Goal: Contribute content: Contribute content

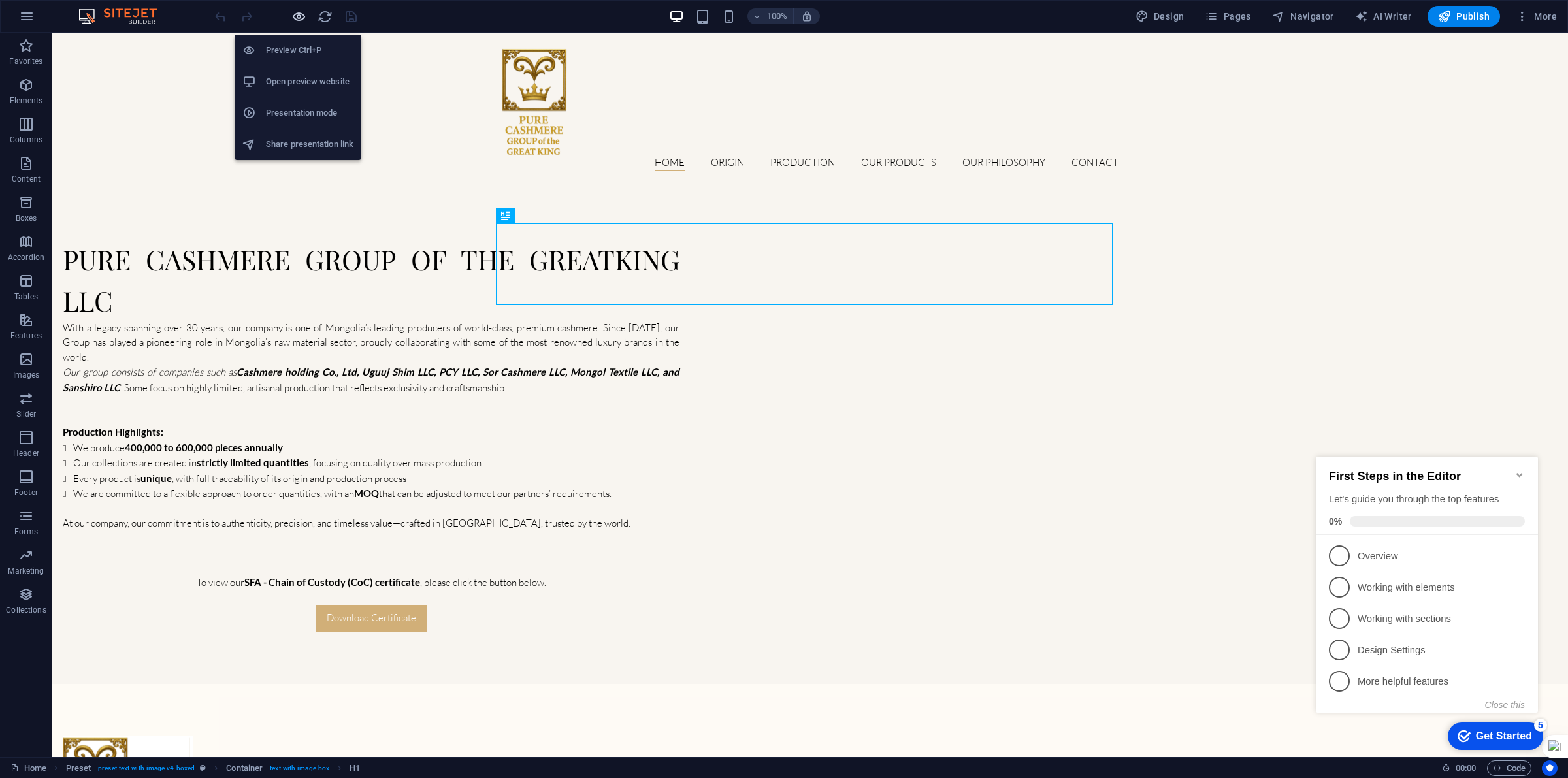
click at [295, 13] on icon "button" at bounding box center [299, 16] width 15 height 15
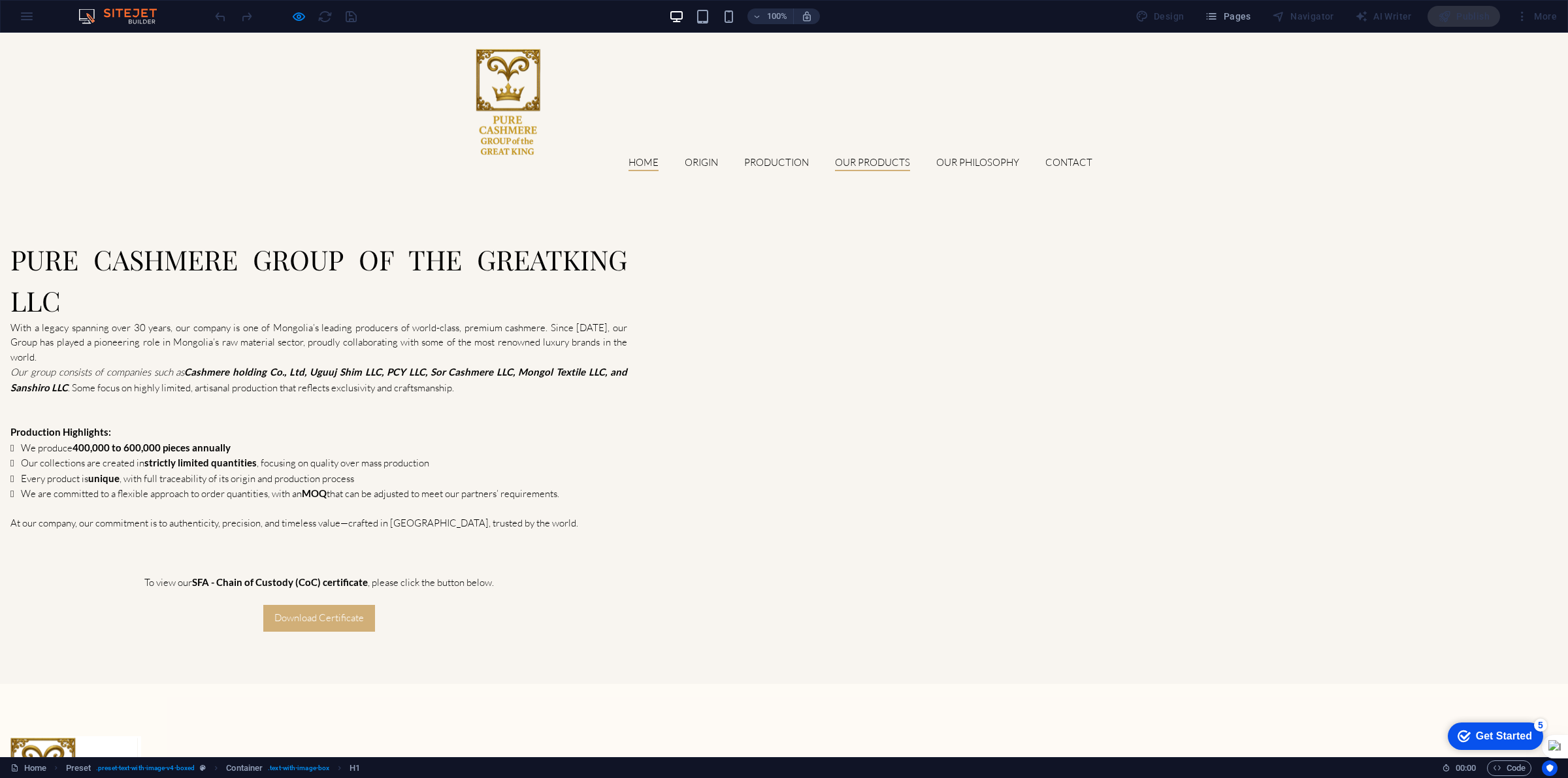
click at [867, 157] on link "Our products" at bounding box center [872, 164] width 75 height 14
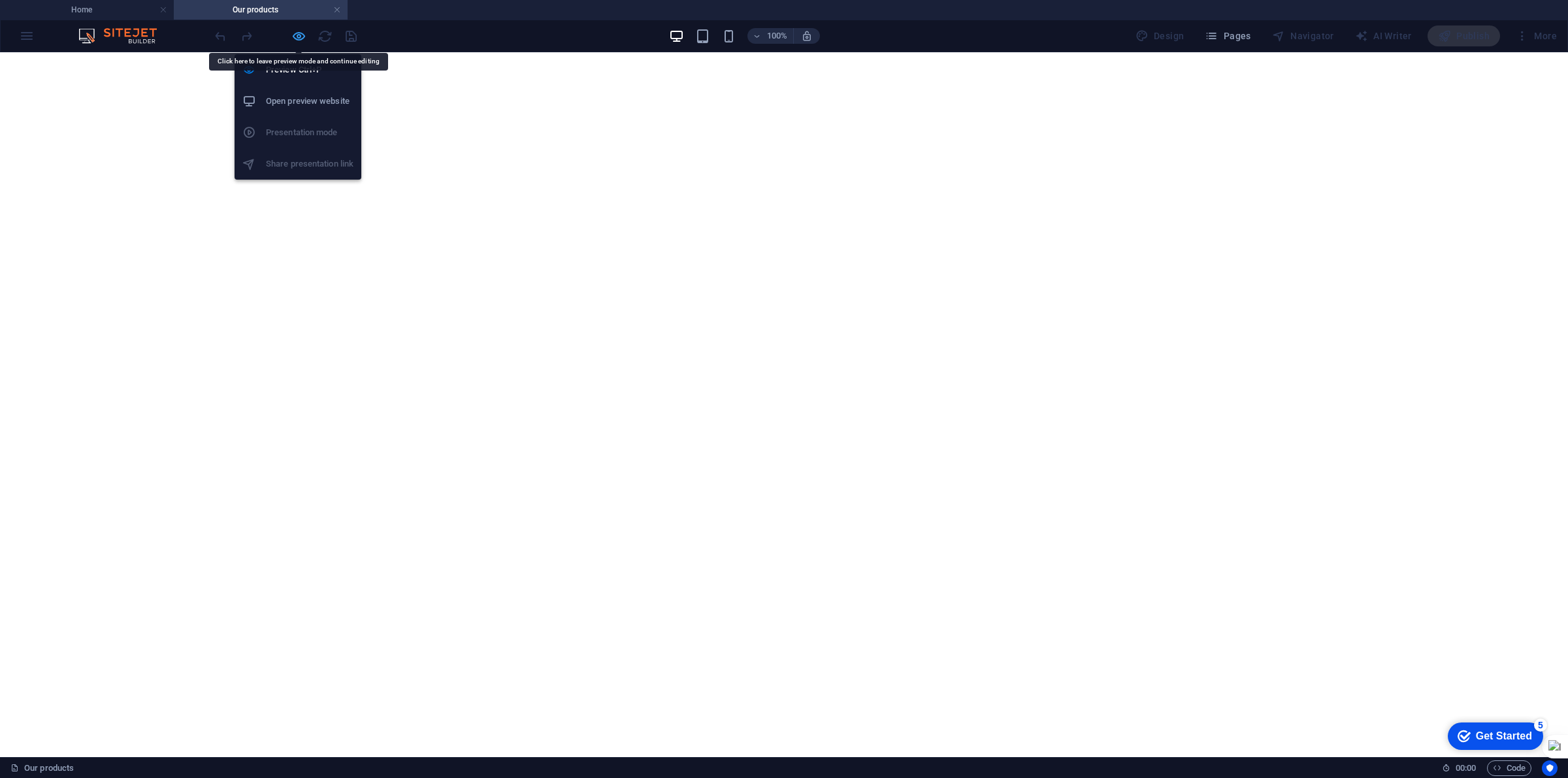
click at [293, 37] on icon "button" at bounding box center [299, 36] width 15 height 15
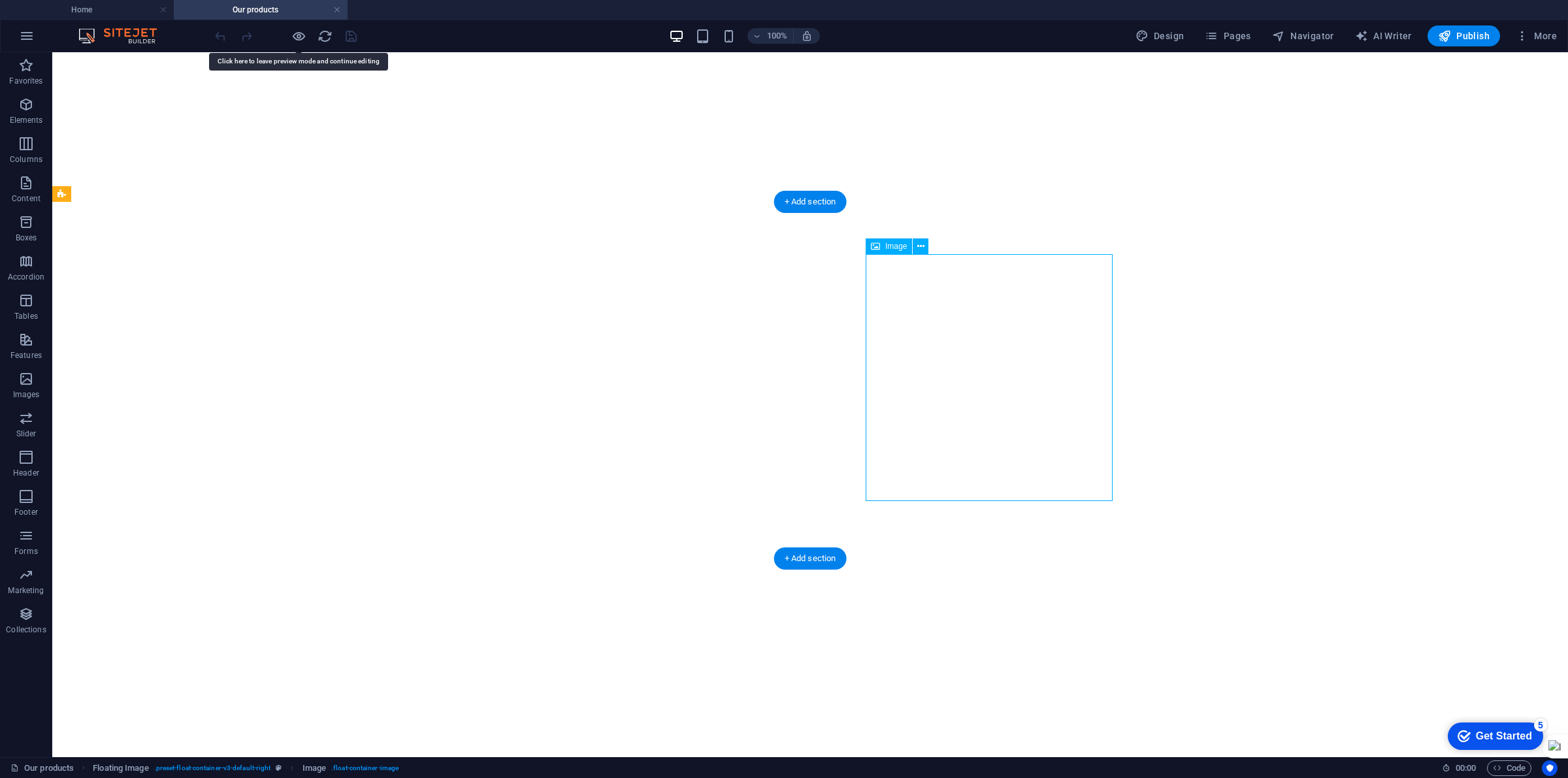
select select "%"
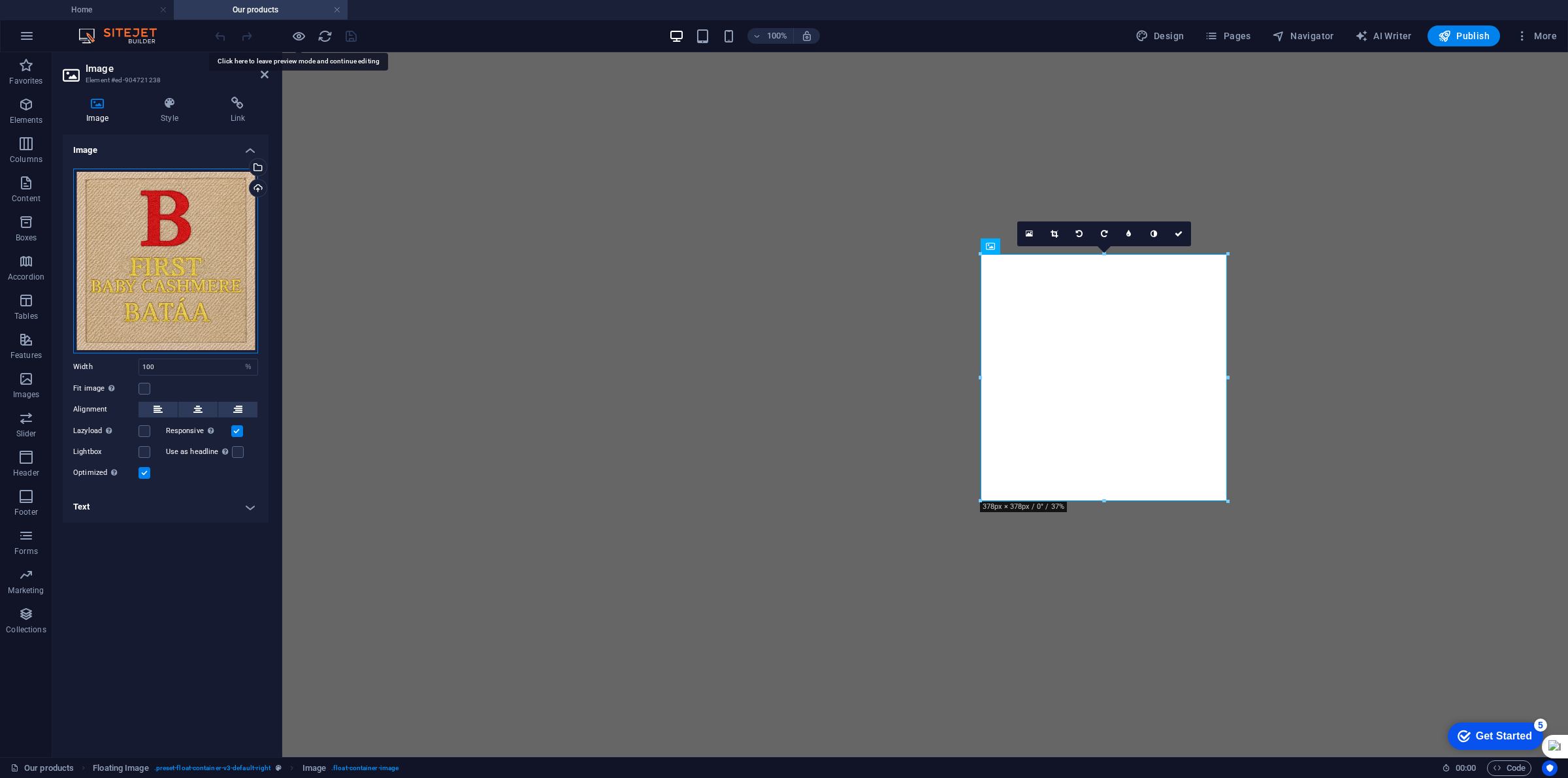
click at [155, 236] on div "Drag files here, click to choose files or select files from Files or our free s…" at bounding box center [166, 261] width 185 height 185
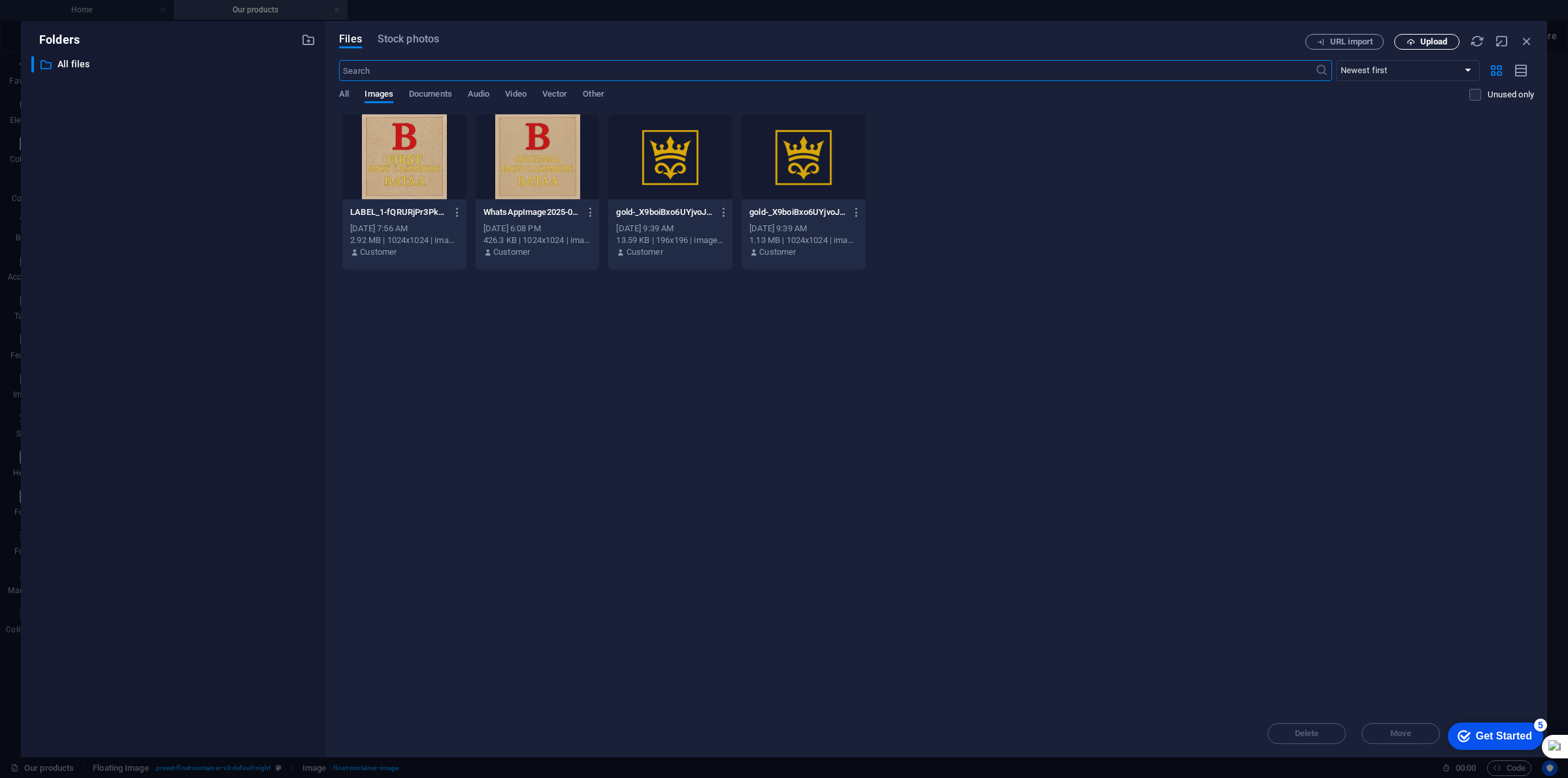
click at [1412, 43] on icon "button" at bounding box center [1411, 43] width 9 height 9
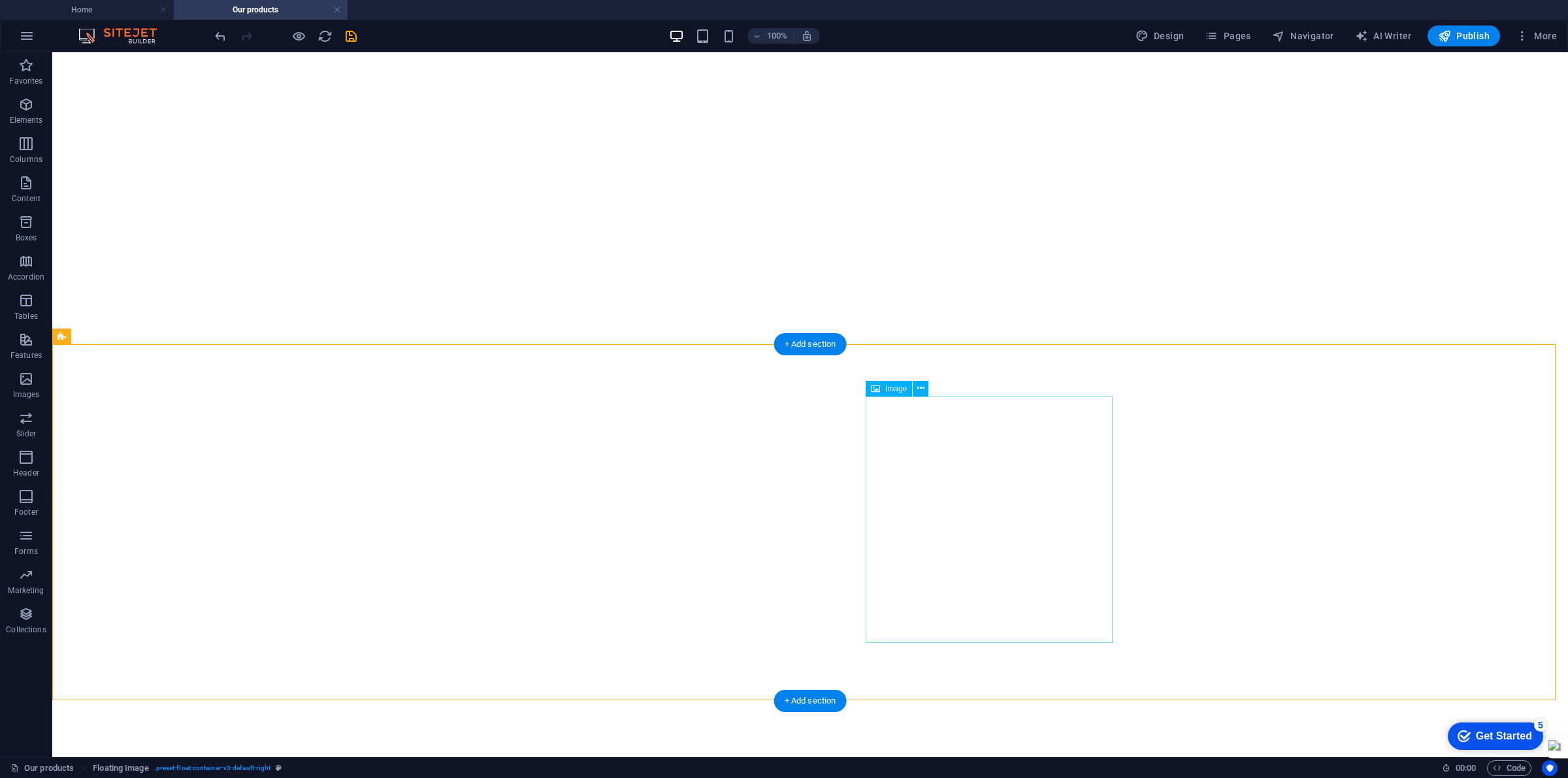
select select "%"
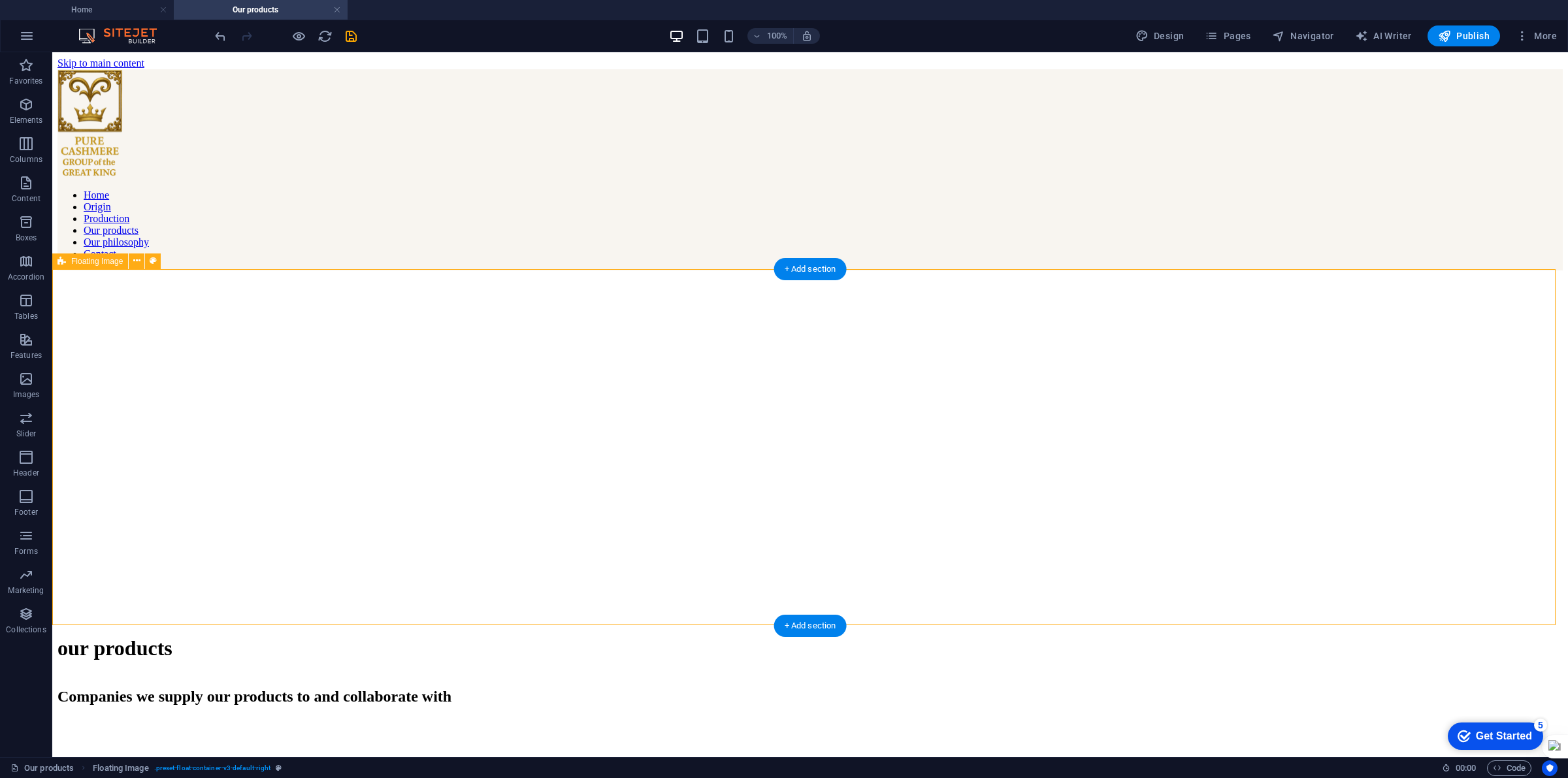
scroll to position [2291, 0]
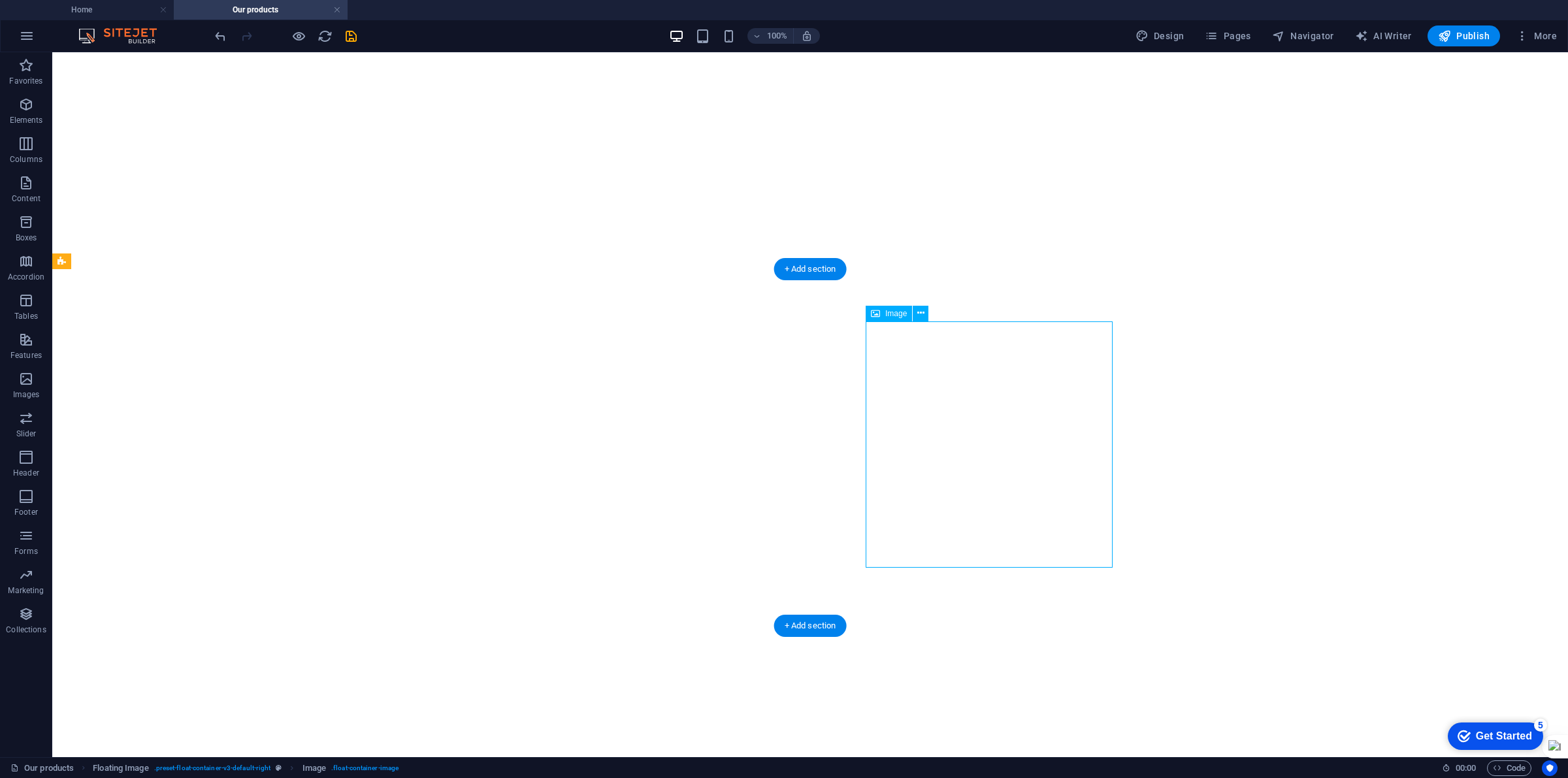
select select "%"
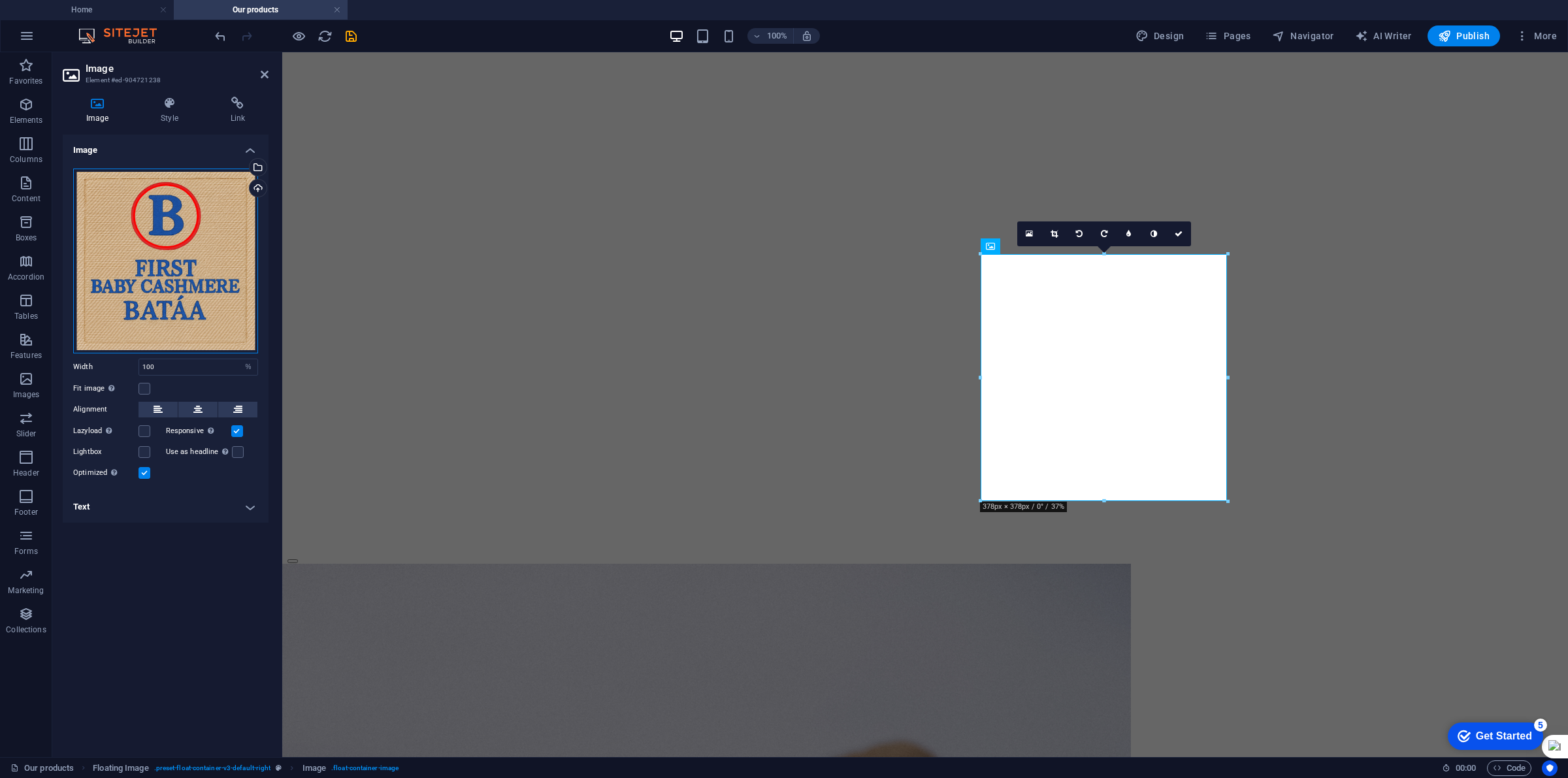
click at [199, 285] on div "Drag files here, click to choose files or select files from Files or our free s…" at bounding box center [166, 261] width 185 height 185
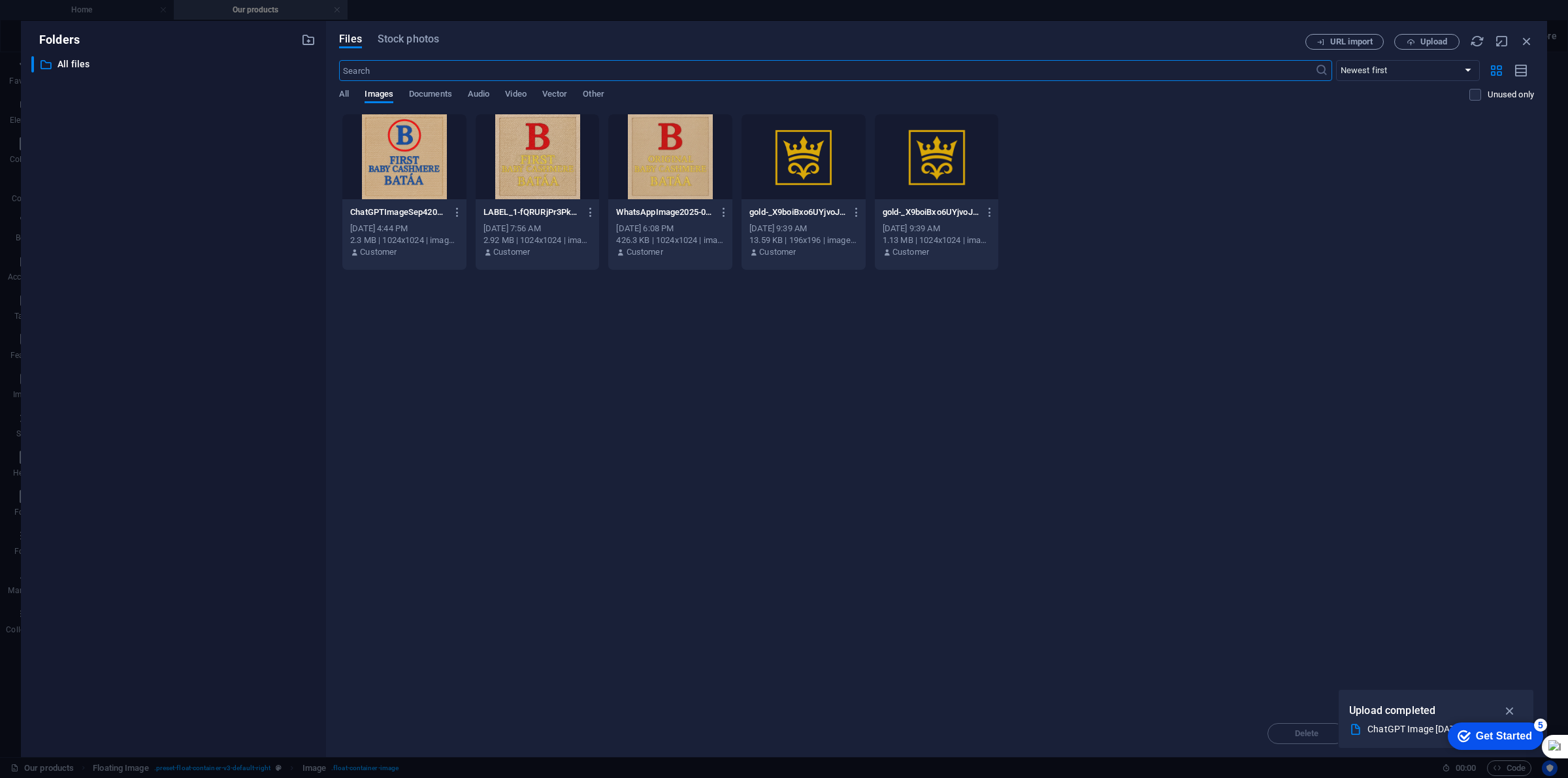
click at [668, 167] on div at bounding box center [670, 157] width 124 height 85
click at [562, 169] on div at bounding box center [538, 157] width 124 height 85
click at [562, 169] on div "1" at bounding box center [538, 157] width 124 height 85
click at [566, 169] on div at bounding box center [538, 157] width 124 height 85
click at [1506, 707] on icon "button" at bounding box center [1510, 710] width 15 height 15
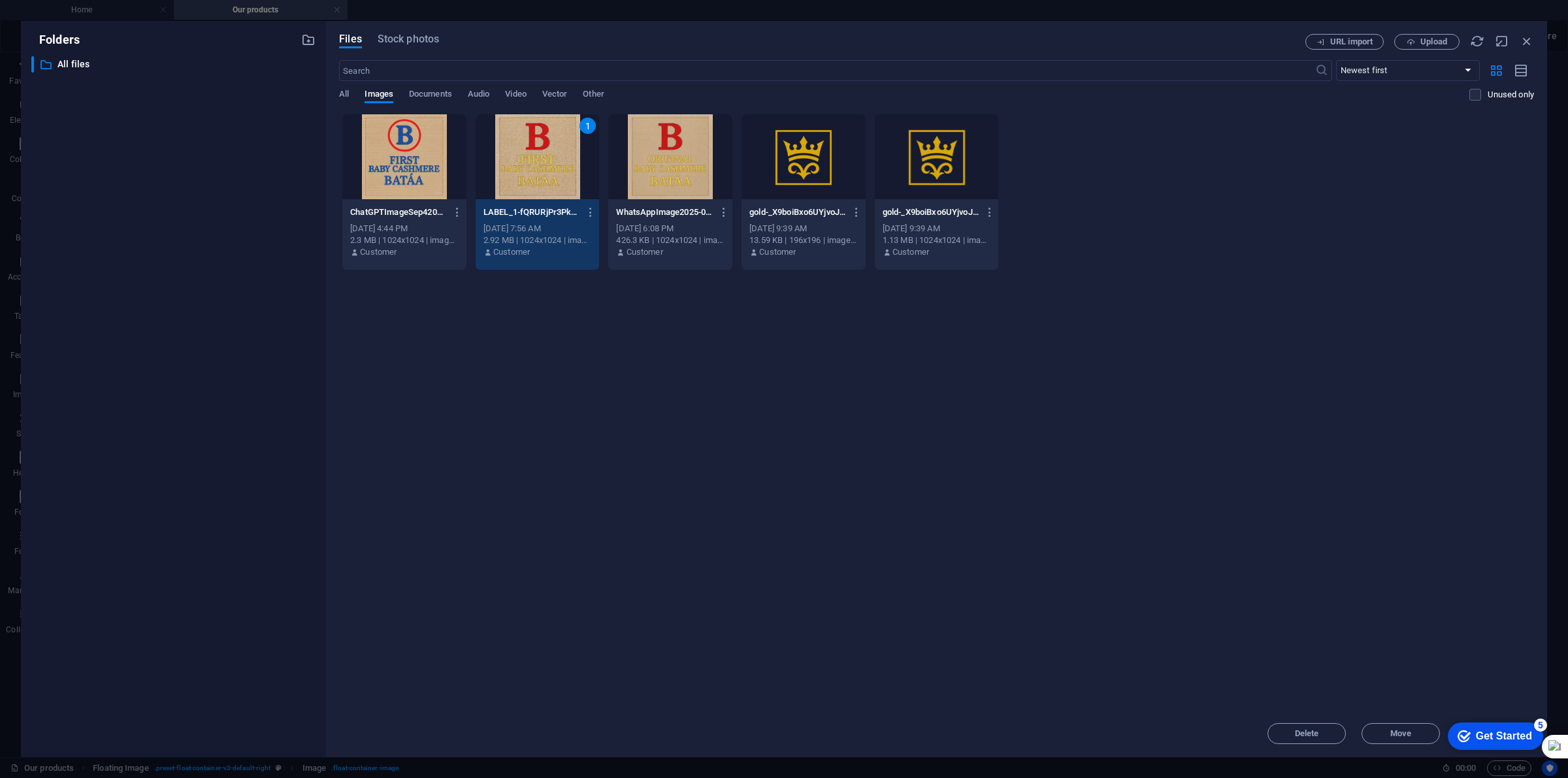
click at [547, 192] on div "1" at bounding box center [538, 157] width 124 height 85
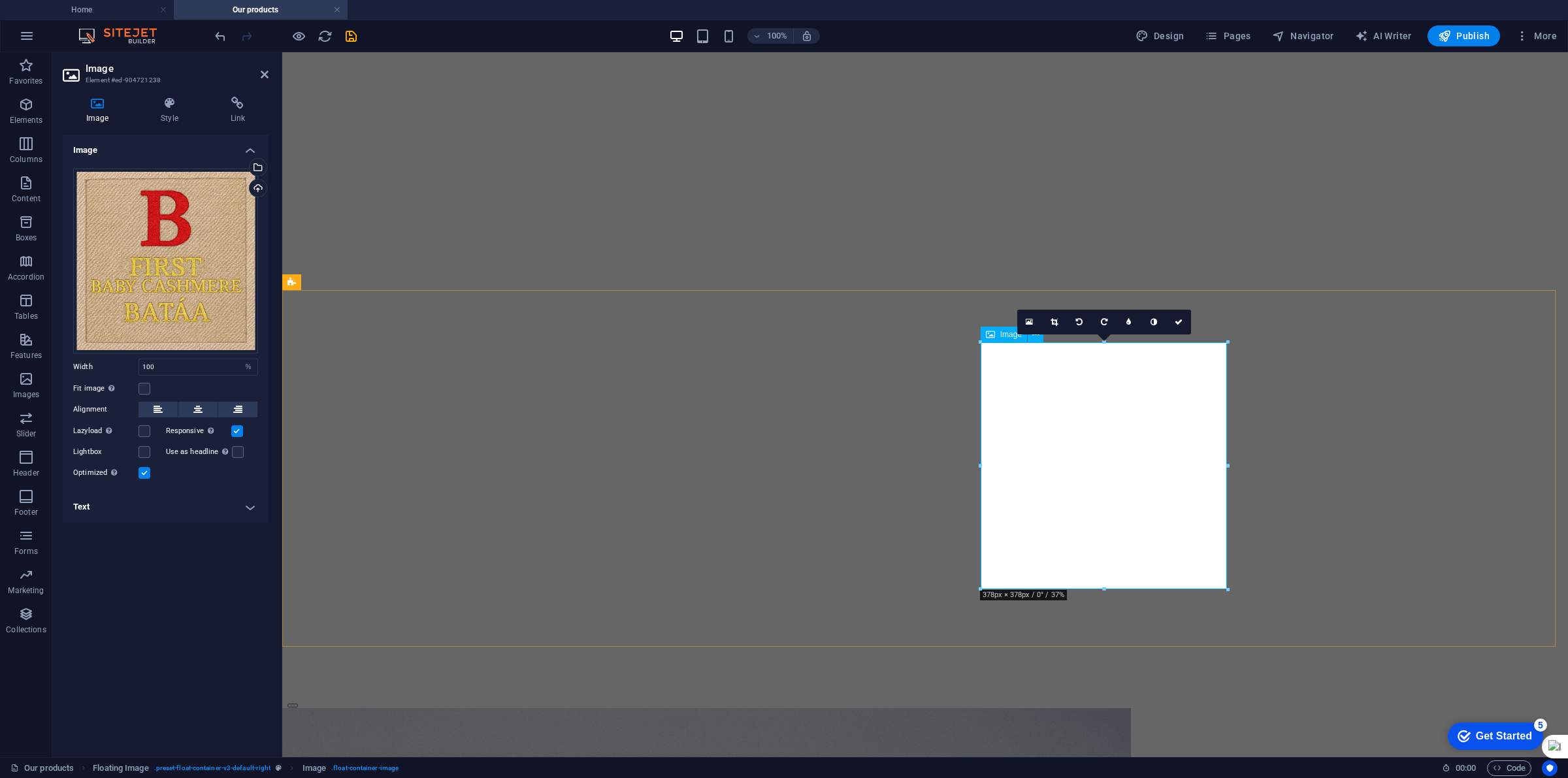
scroll to position [2052, 0]
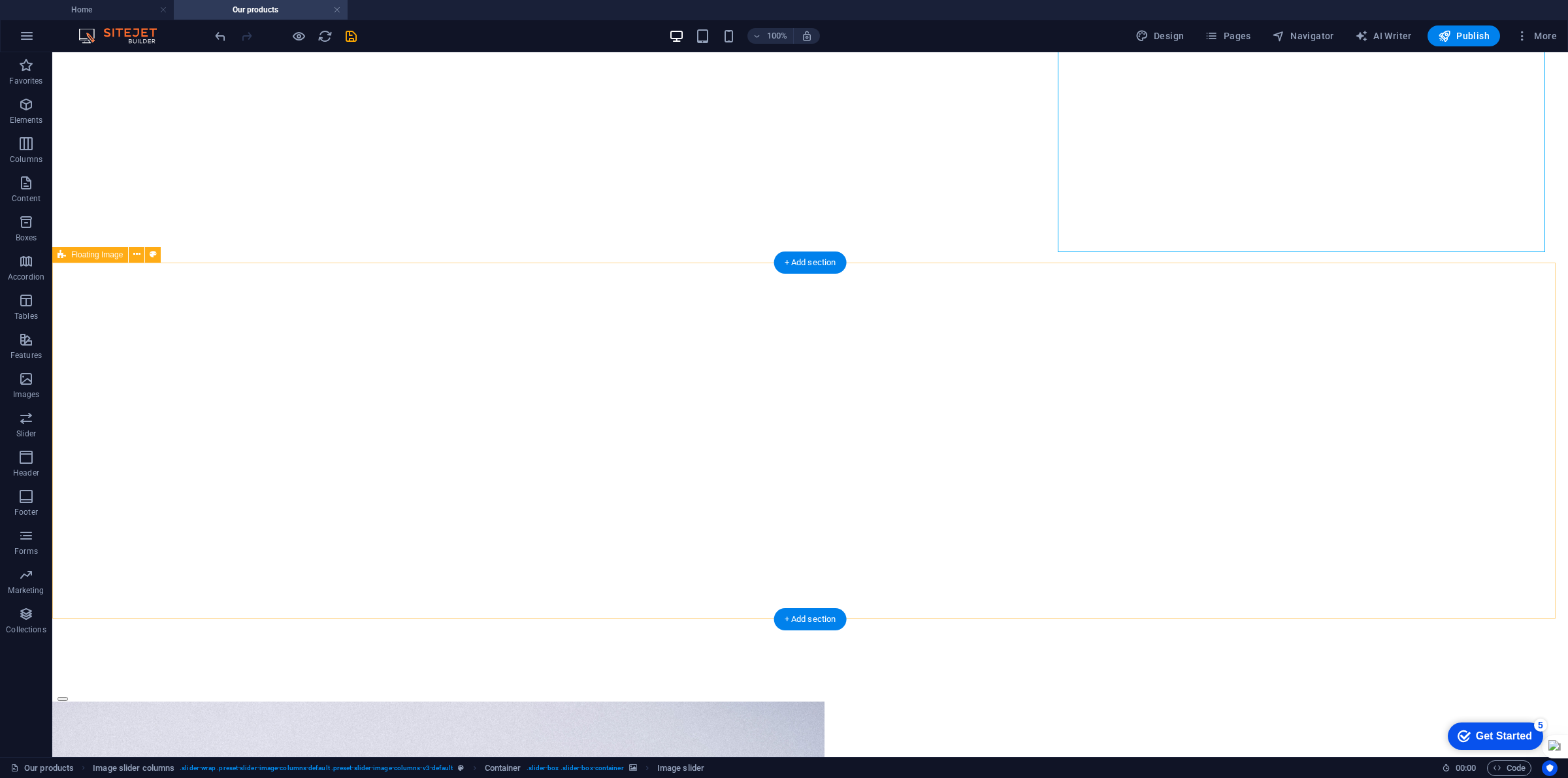
scroll to position [2297, 0]
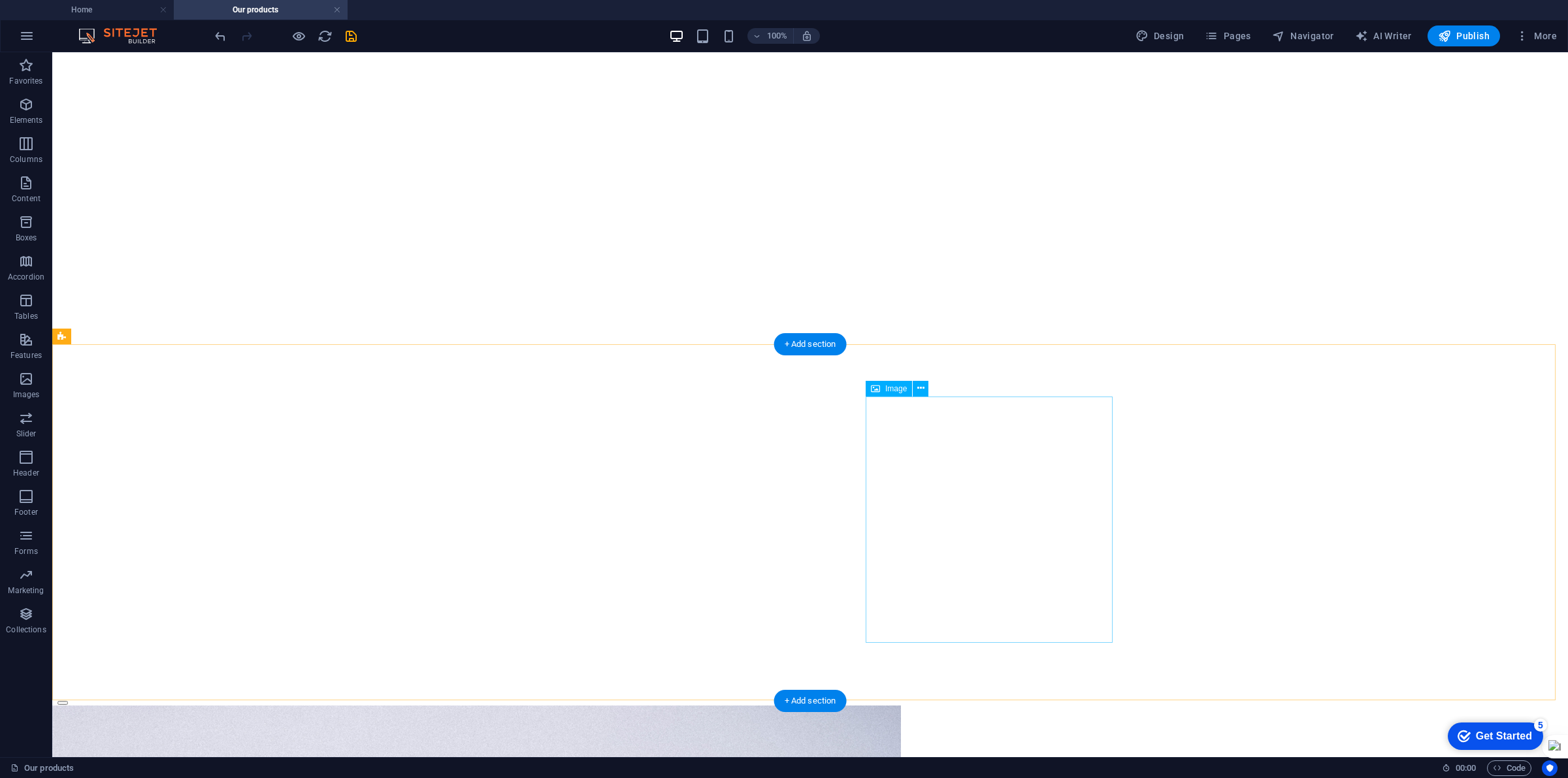
scroll to position [2128, 0]
select select "%"
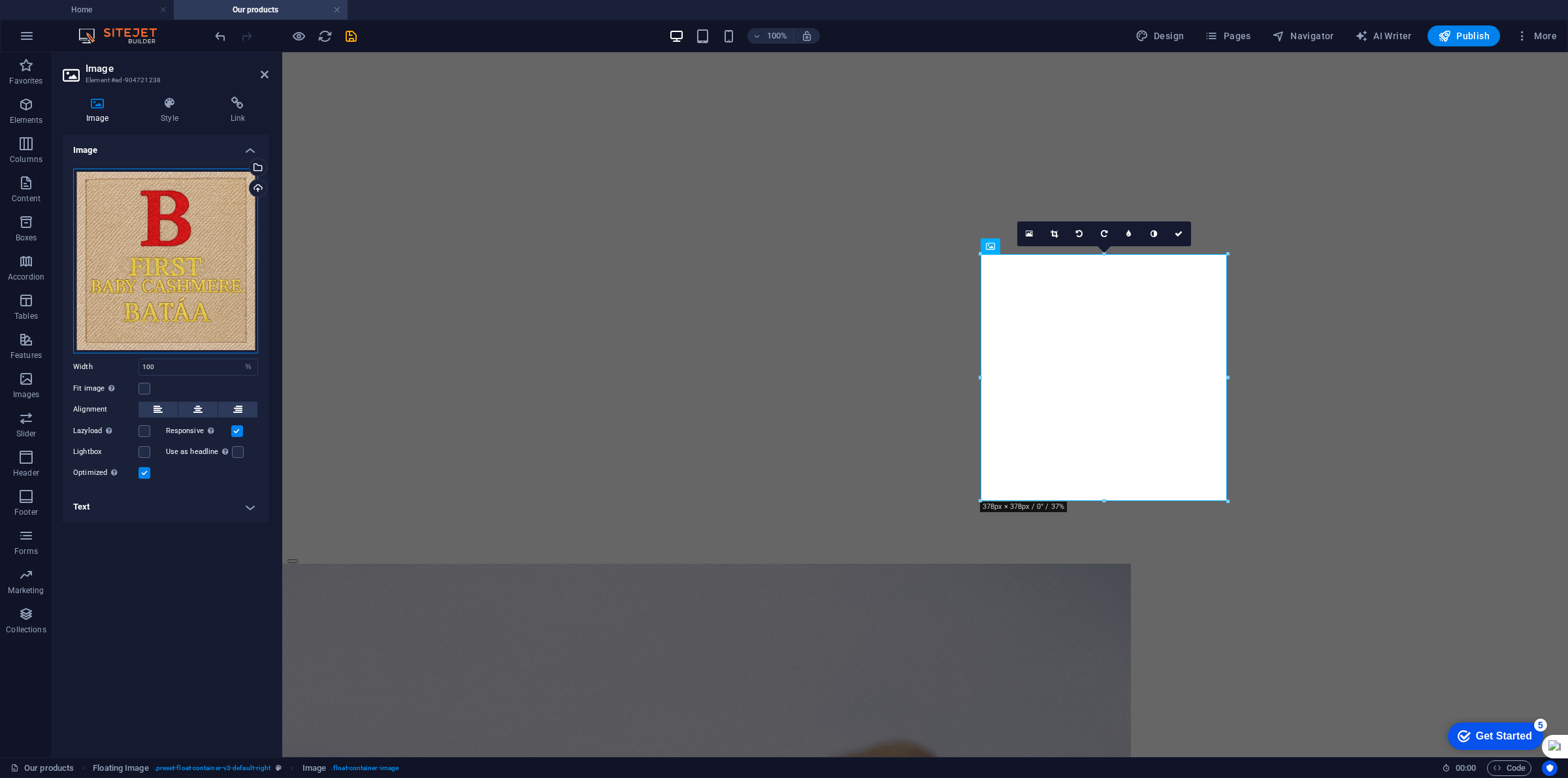
click at [174, 246] on div "Drag files here, click to choose files or select files from Files or our free s…" at bounding box center [166, 261] width 185 height 185
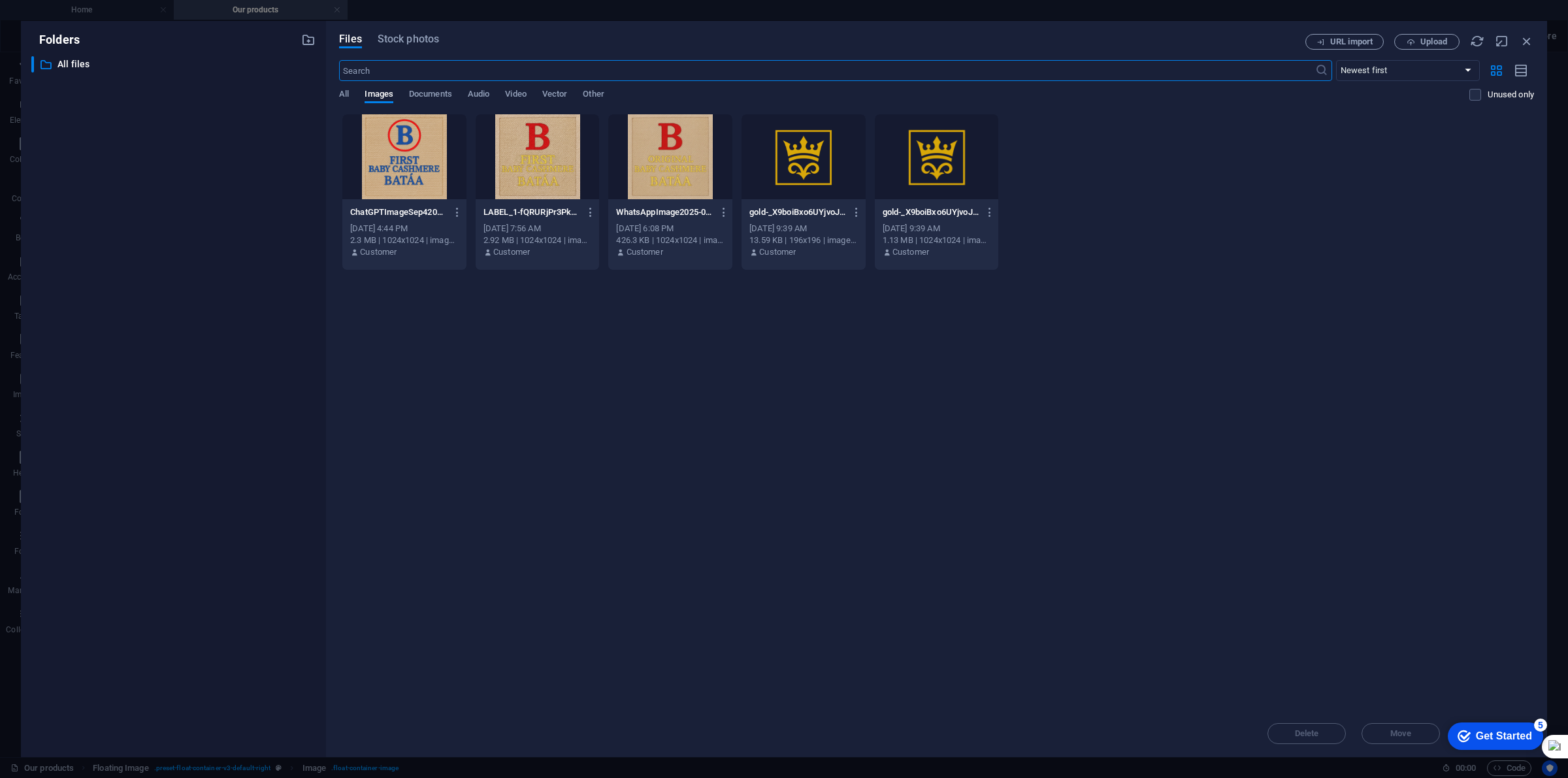
scroll to position [1808, 0]
click at [391, 158] on div at bounding box center [404, 157] width 124 height 85
drag, startPoint x: 429, startPoint y: 164, endPoint x: 145, endPoint y: 115, distance: 288.2
click at [429, 164] on div "1" at bounding box center [404, 157] width 124 height 85
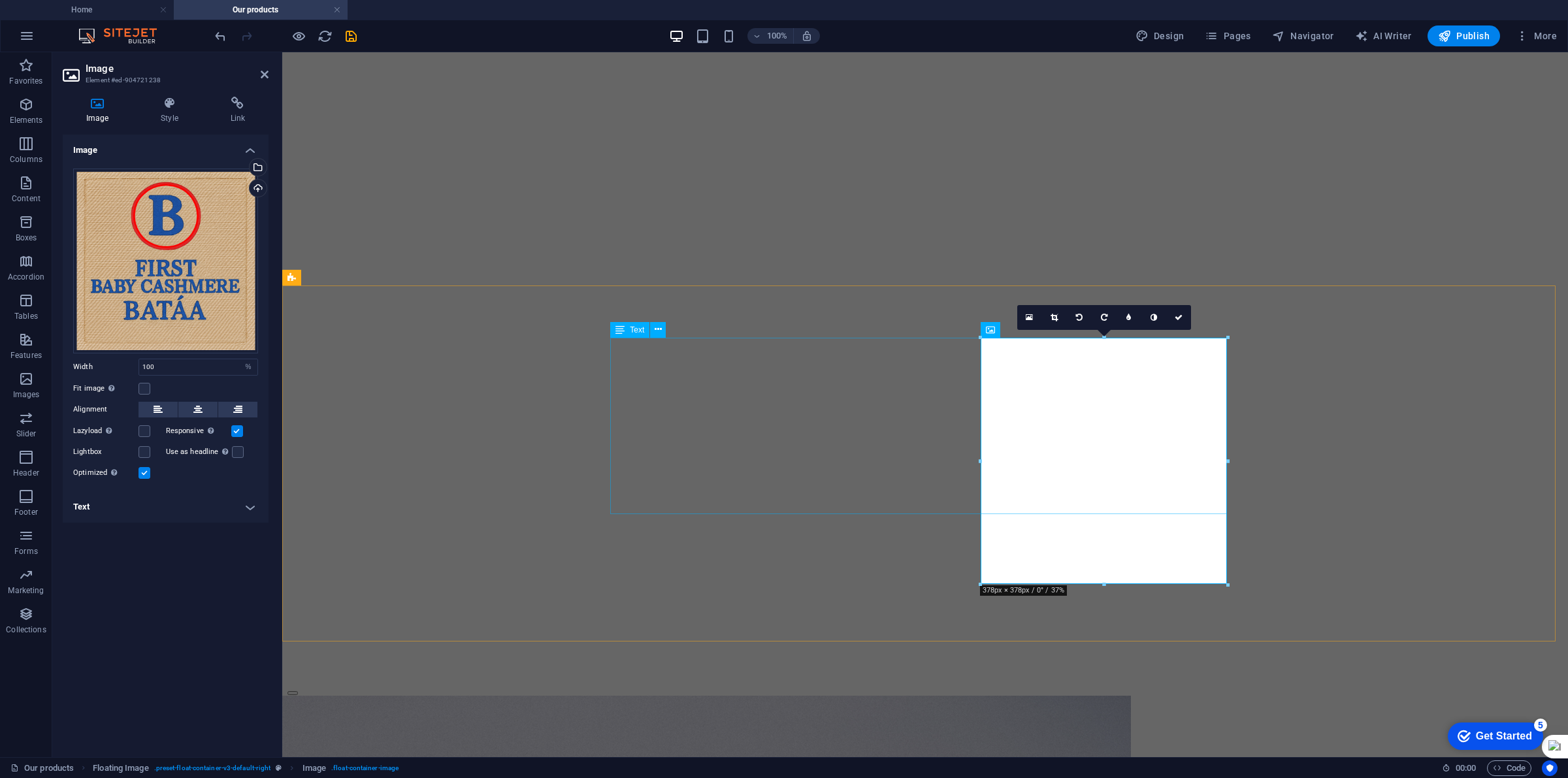
scroll to position [2052, 0]
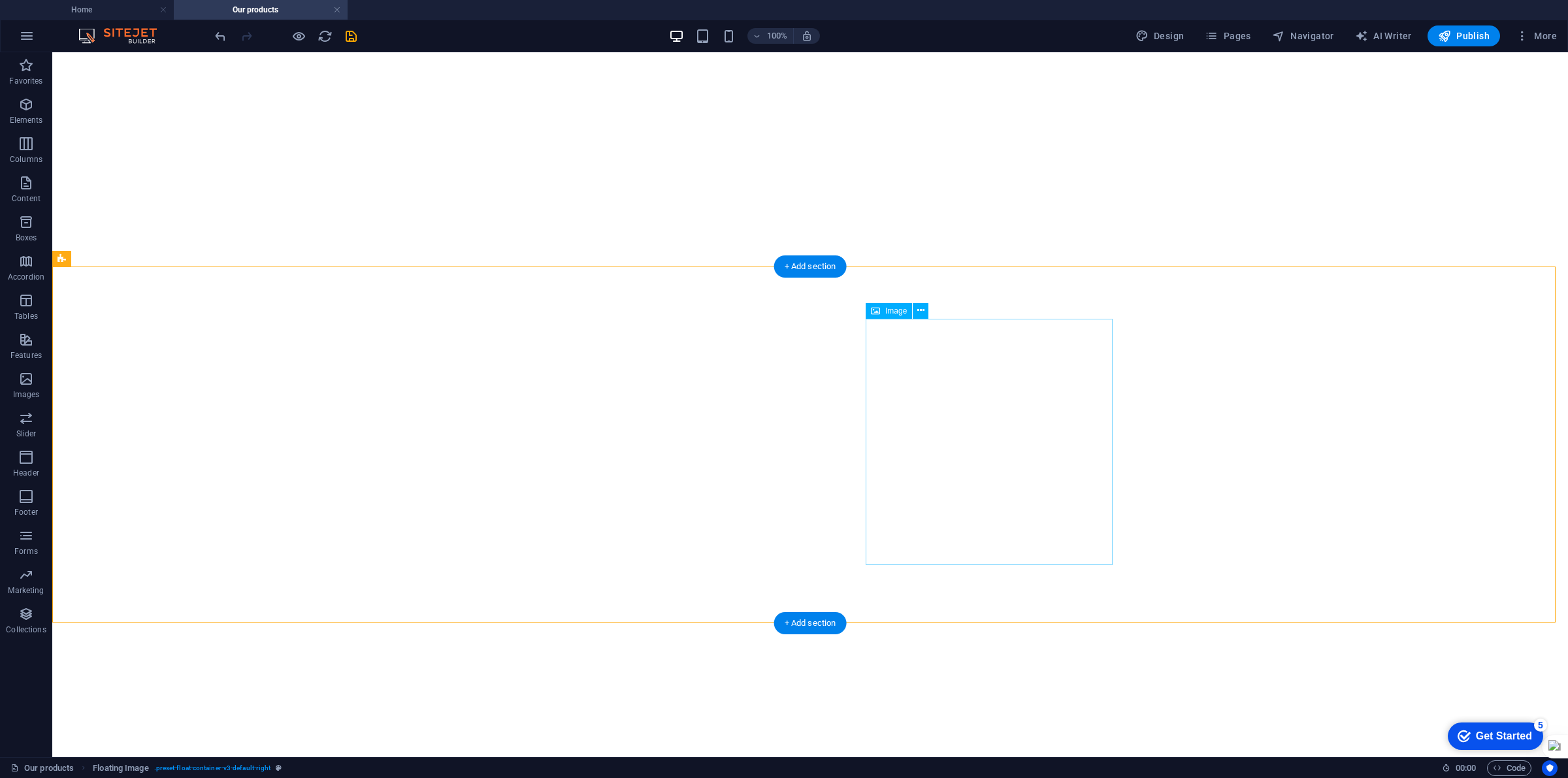
scroll to position [2216, 0]
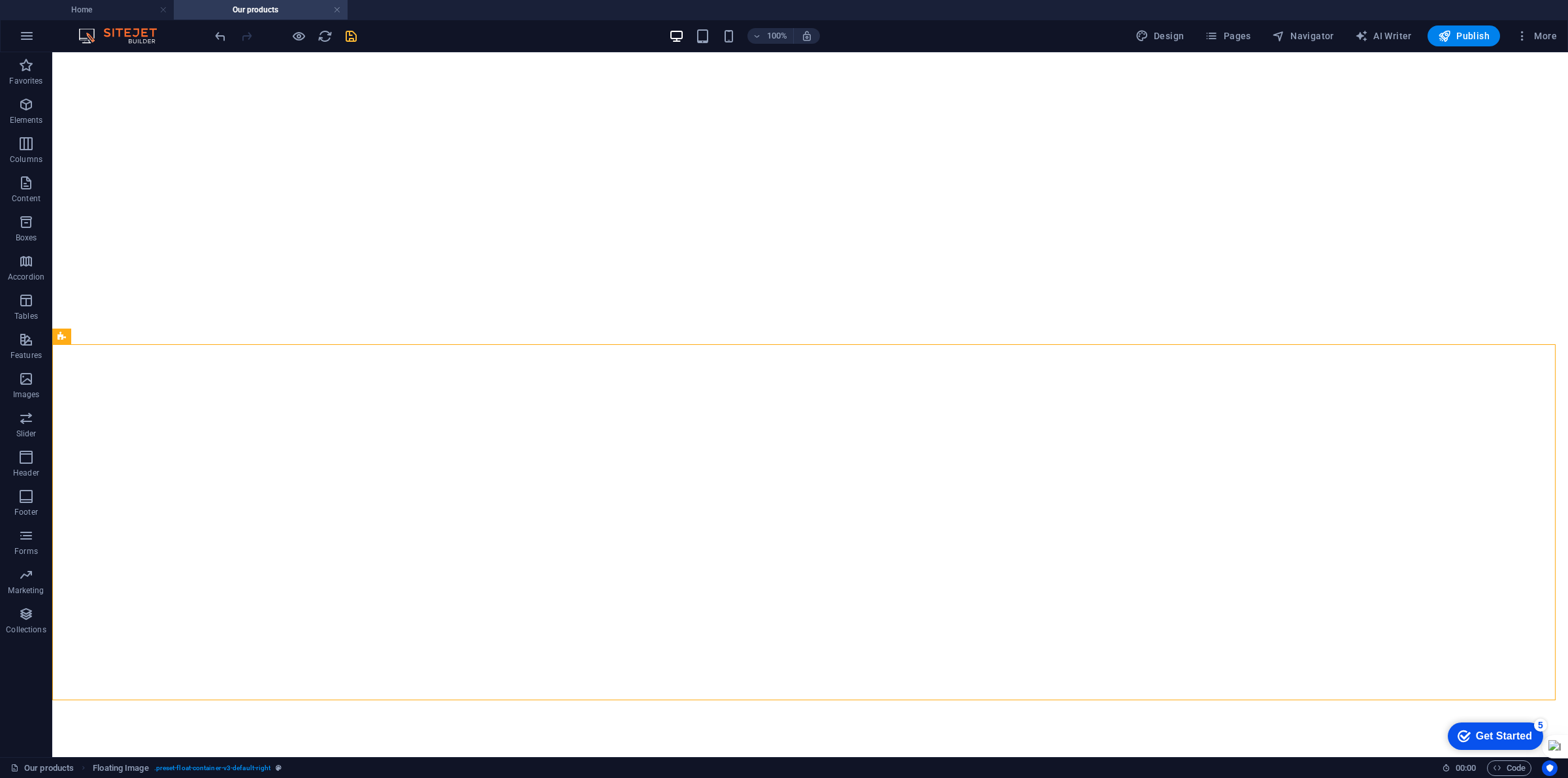
click at [358, 32] on icon "save" at bounding box center [351, 36] width 15 height 15
click at [1475, 34] on span "Publish" at bounding box center [1464, 36] width 51 height 13
